Goal: Task Accomplishment & Management: Complete application form

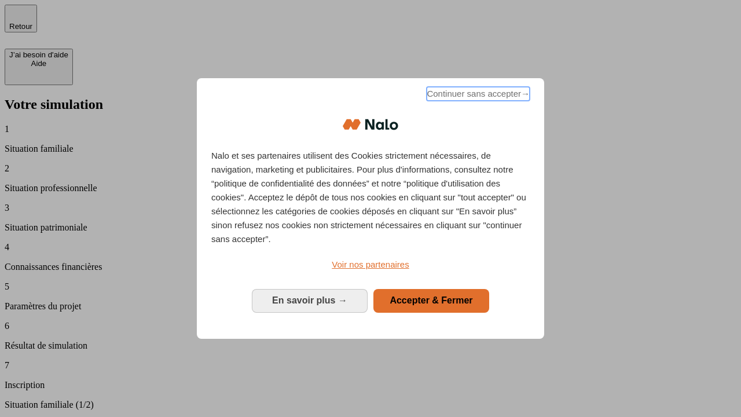
click at [477, 96] on span "Continuer sans accepter →" at bounding box center [478, 94] width 103 height 14
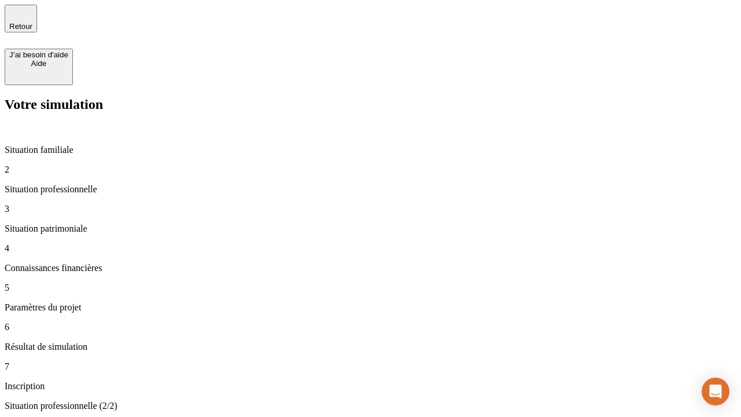
type input "30 000"
type input "40 000"
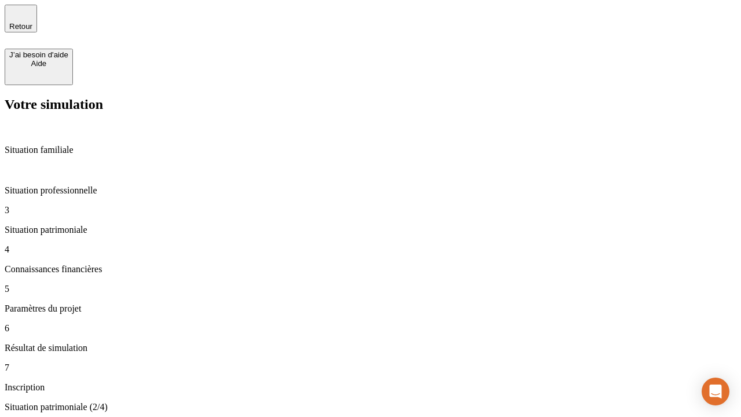
type input "1 100"
type input "20"
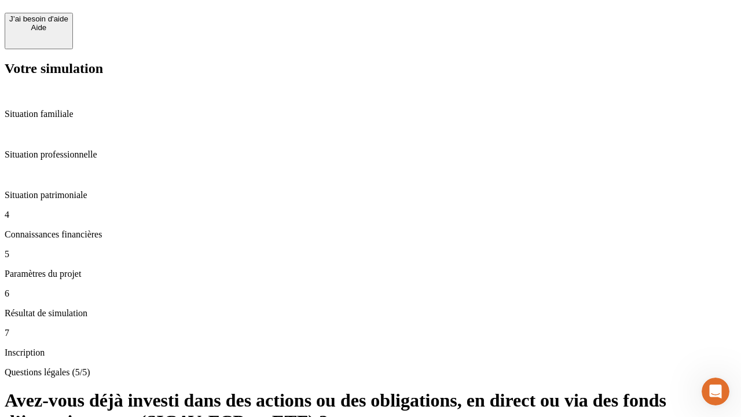
scroll to position [28, 0]
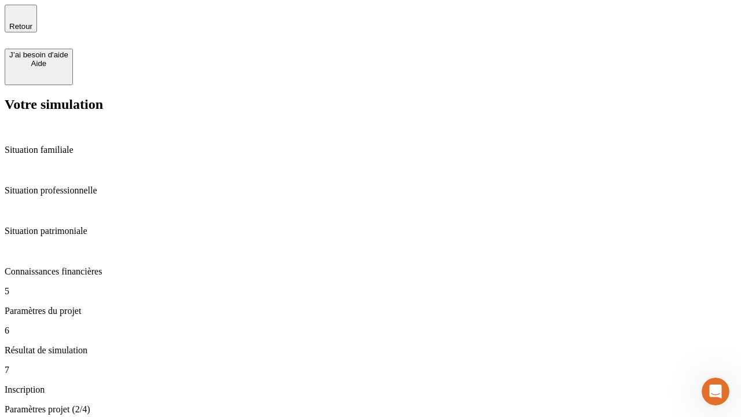
type input "40"
type input "50 000"
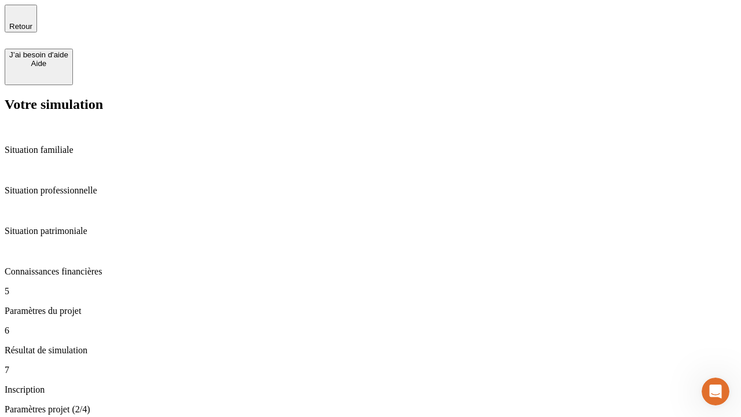
type input "640"
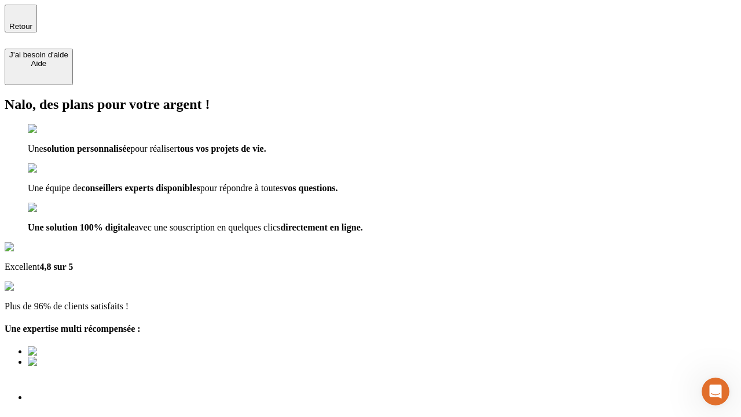
type input "[EMAIL_ADDRESS][DOMAIN_NAME]"
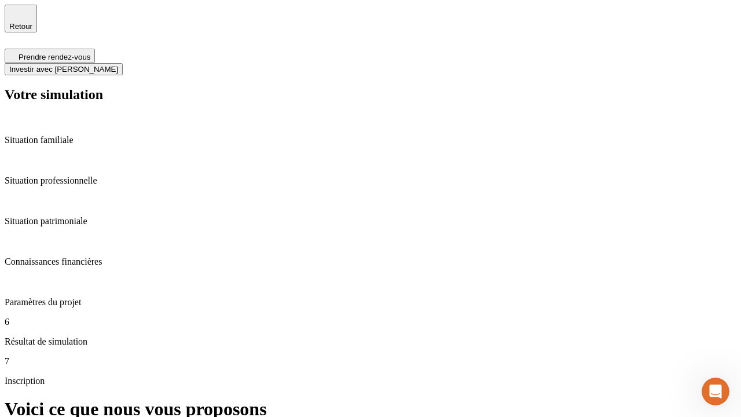
click at [118, 65] on span "Investir avec [PERSON_NAME]" at bounding box center [63, 69] width 109 height 9
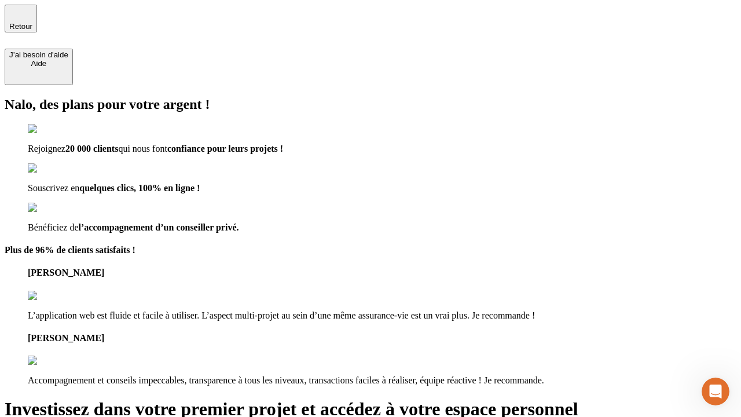
type input "[PERSON_NAME][EMAIL_ADDRESS][DOMAIN_NAME]"
